Goal: Find specific page/section: Find specific page/section

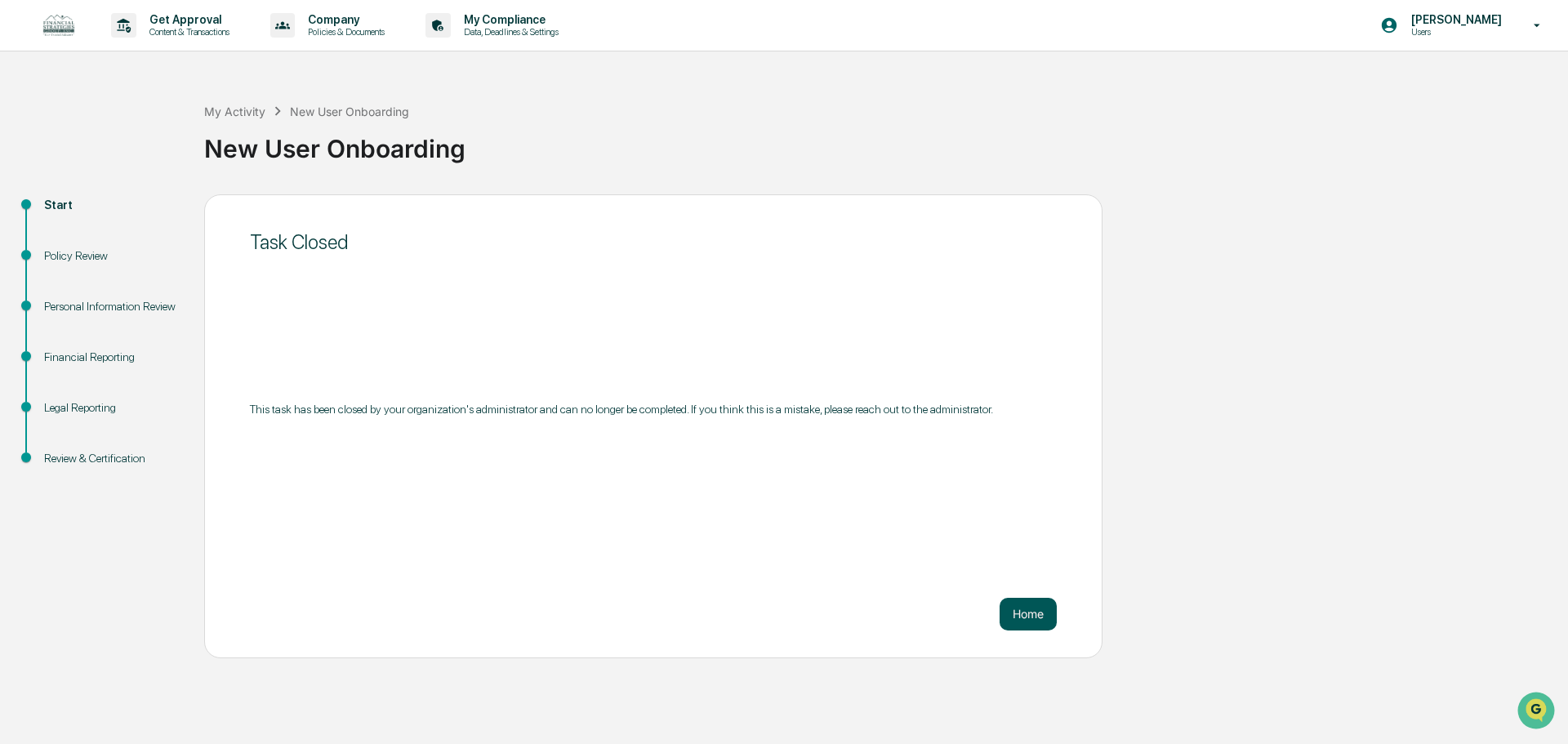
click at [1033, 601] on button "Home" at bounding box center [1029, 614] width 58 height 33
